Goal: Navigation & Orientation: Find specific page/section

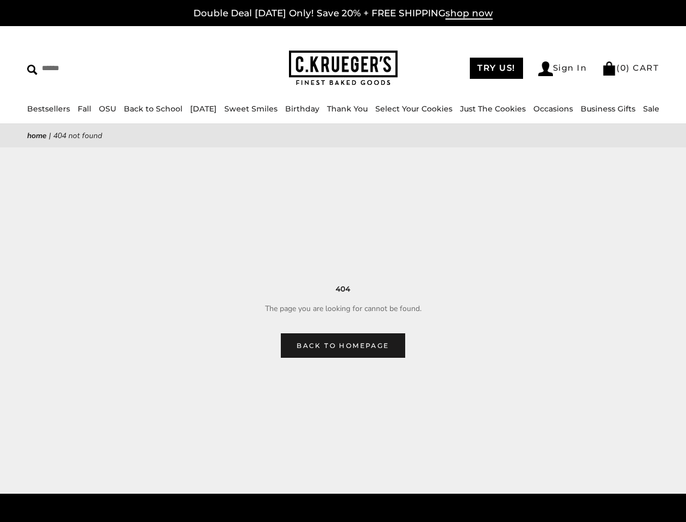
click at [343, 261] on main "Home | 404 Not Found 404 The page you are looking for cannot be found. Back to …" at bounding box center [343, 241] width 686 height 234
click at [99, 68] on input "Search" at bounding box center [99, 68] width 145 height 17
click at [536, 109] on link "Occasions" at bounding box center [554, 109] width 40 height 10
